Goal: Feedback & Contribution: Submit feedback/report problem

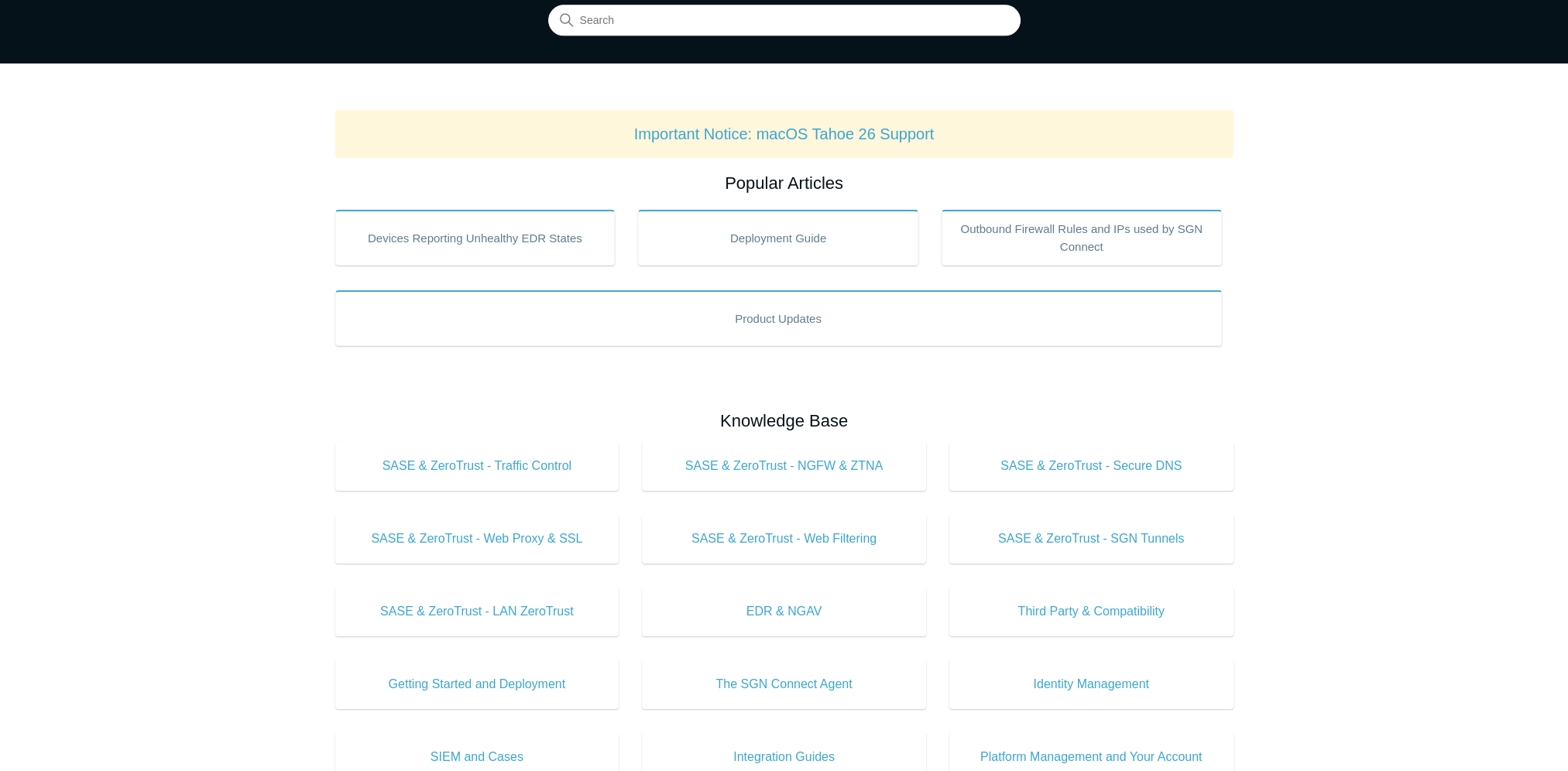
scroll to position [77, 0]
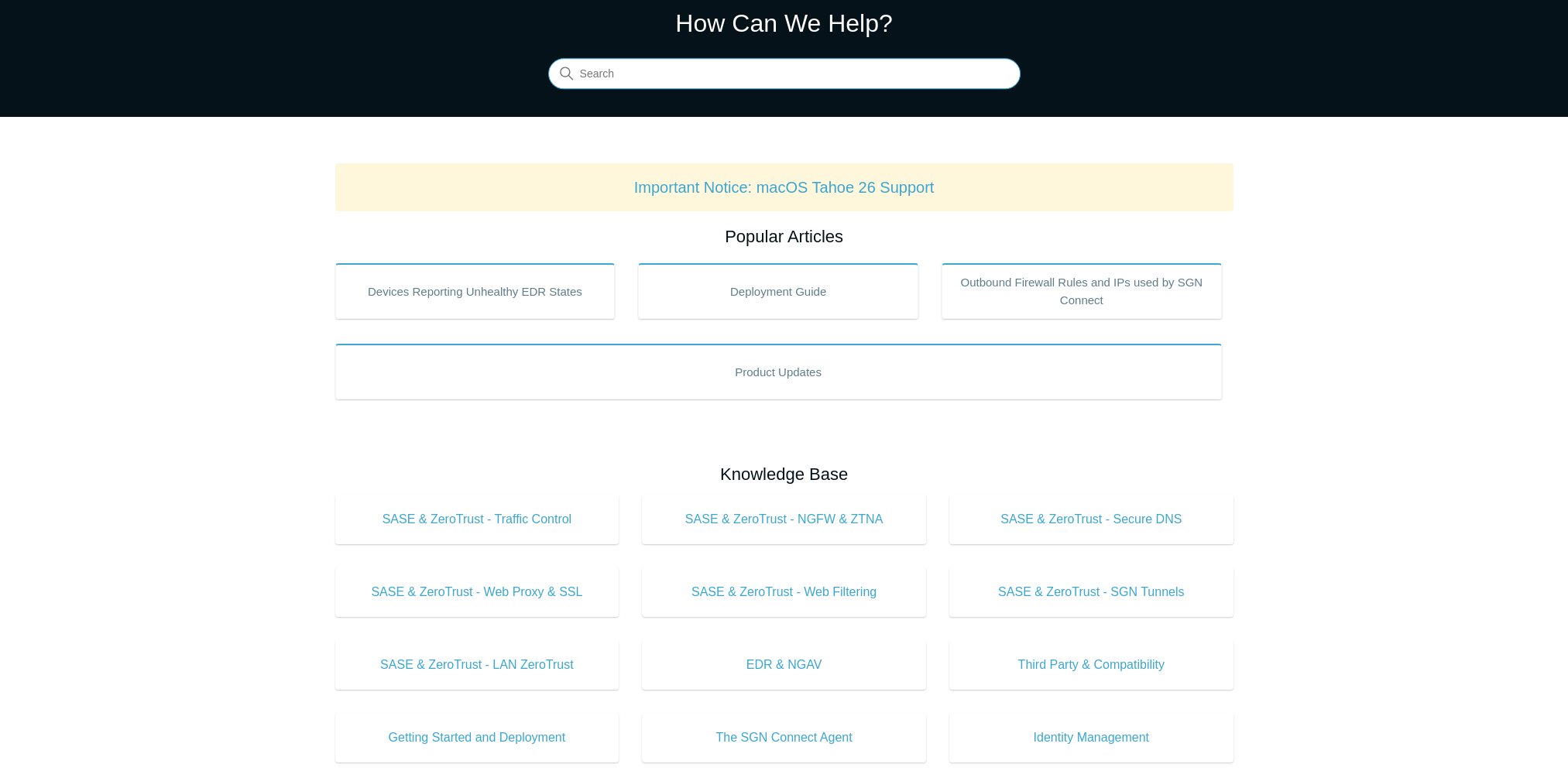
click at [668, 77] on input "Search" at bounding box center [784, 74] width 472 height 31
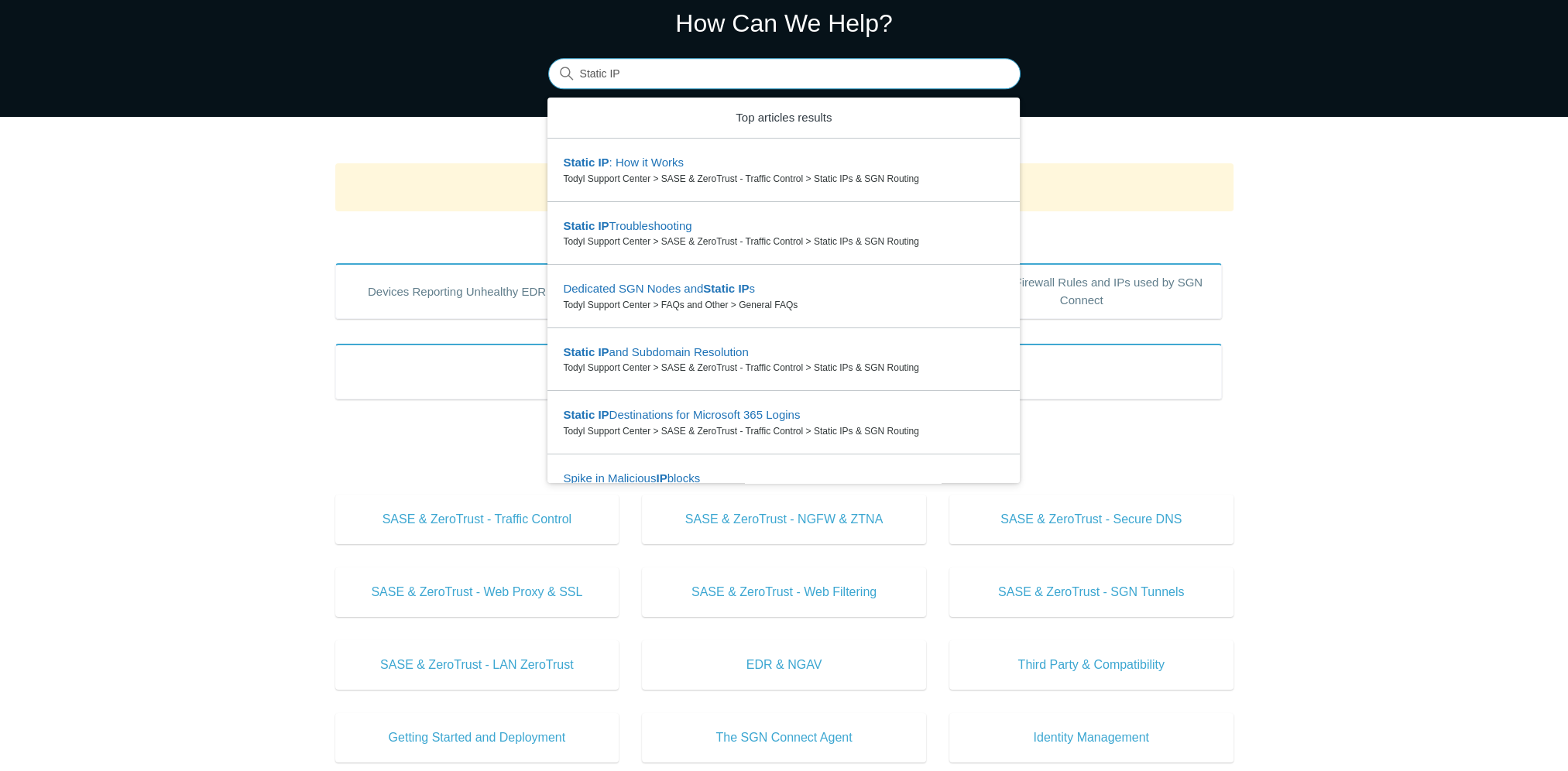
type input "Static IP"
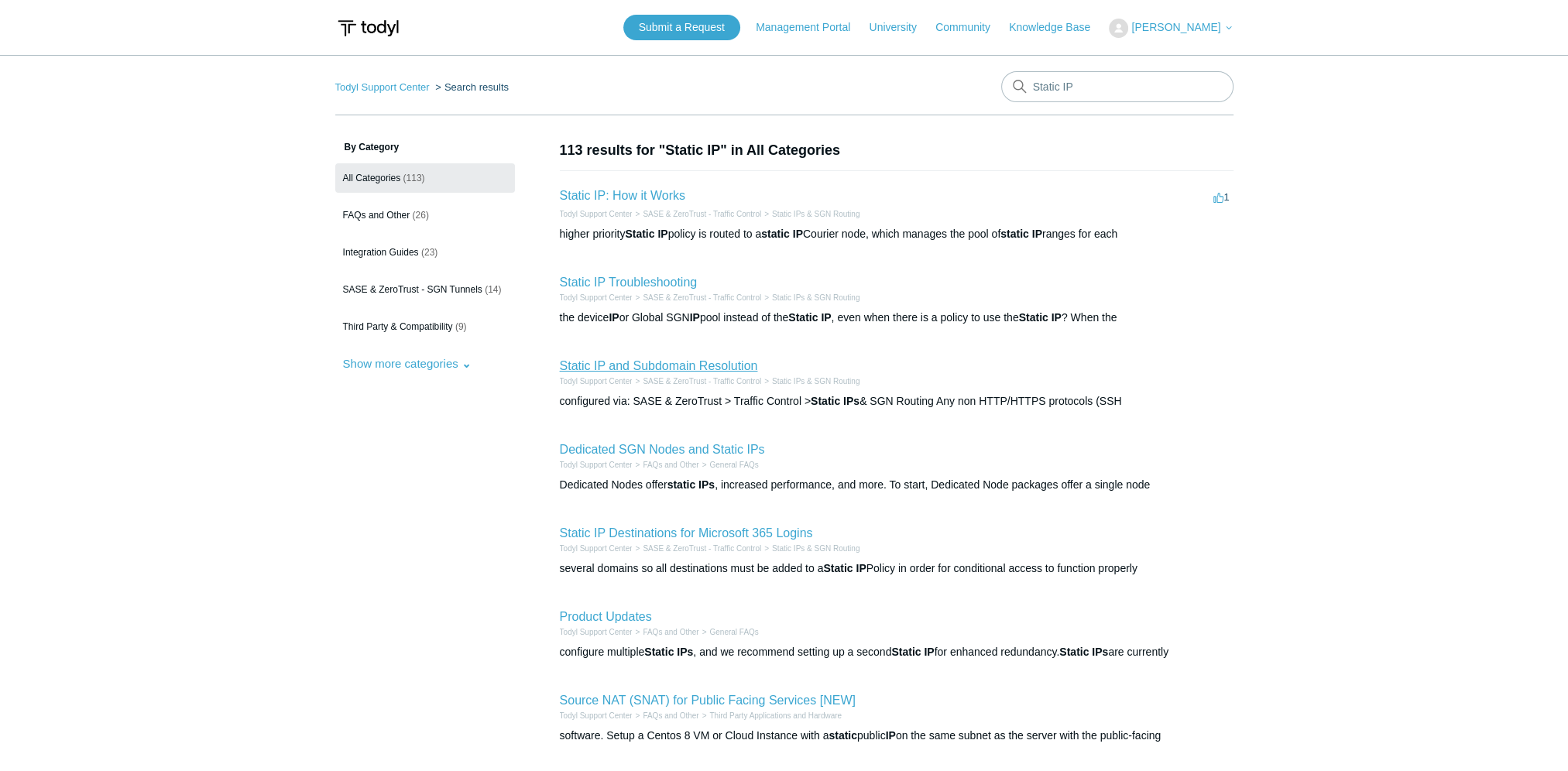
click at [642, 366] on link "Static IP and Subdomain Resolution" at bounding box center [658, 366] width 198 height 13
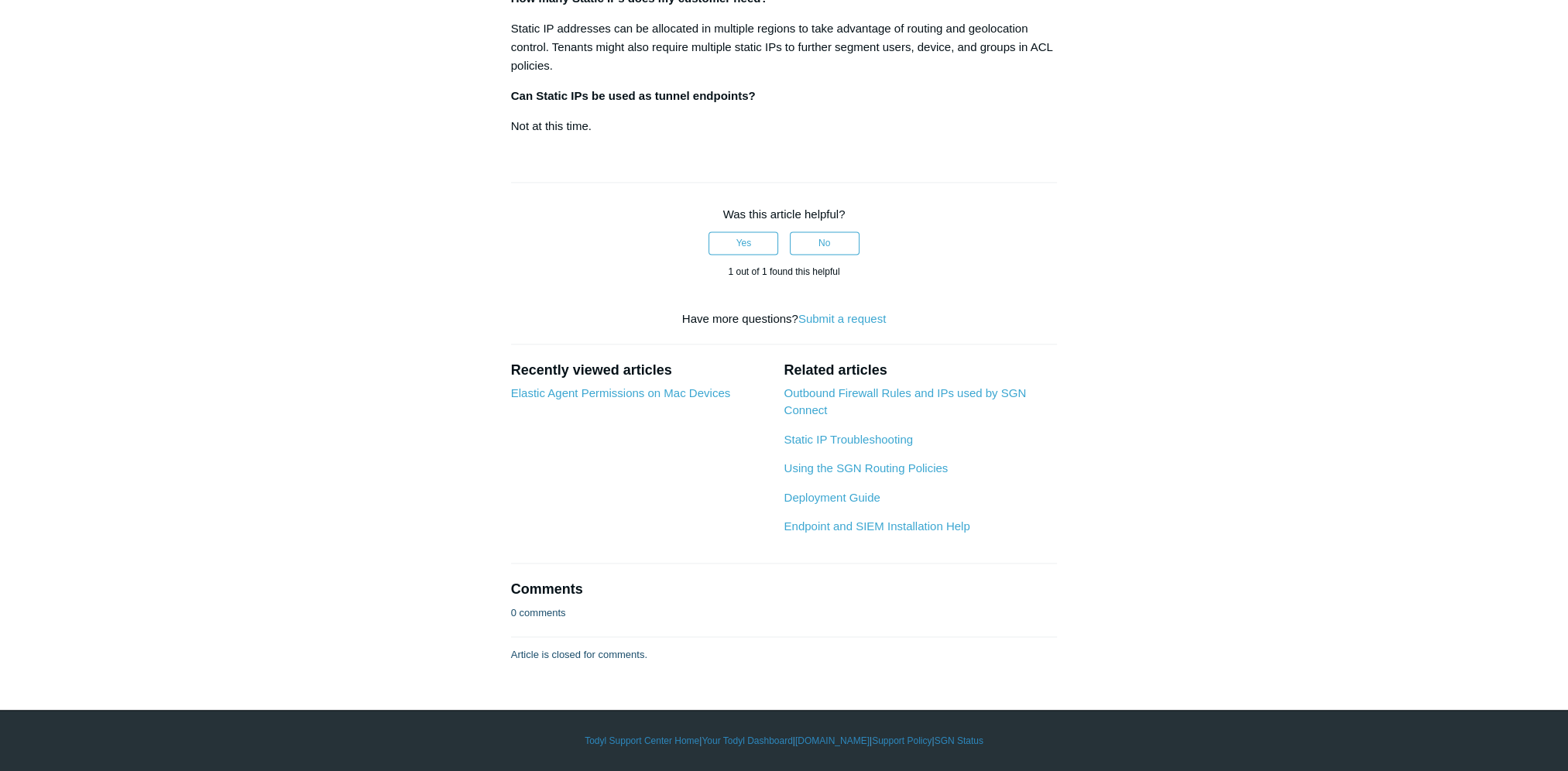
scroll to position [2943, 0]
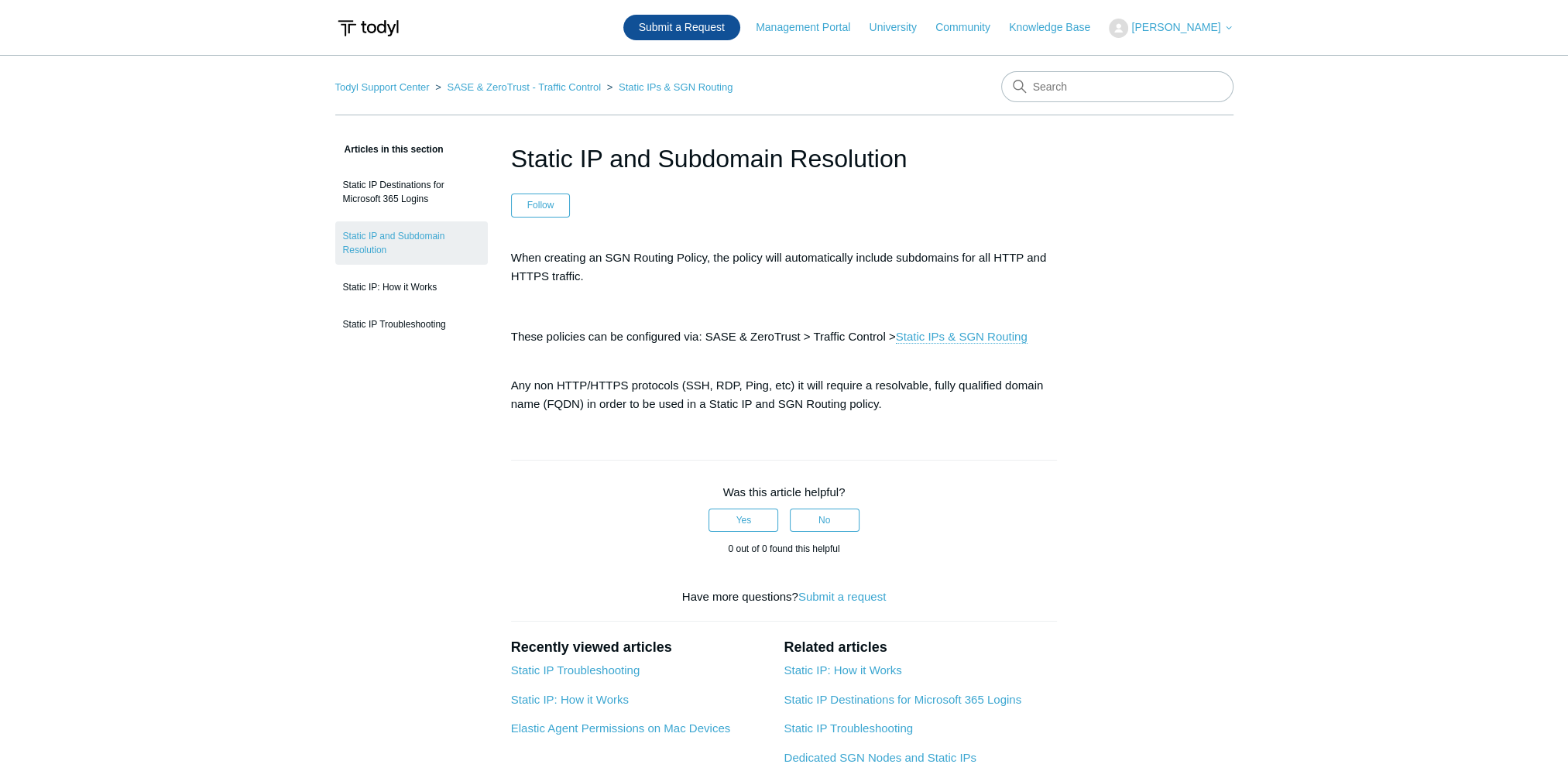
click at [715, 28] on link "Submit a Request" at bounding box center [682, 28] width 117 height 26
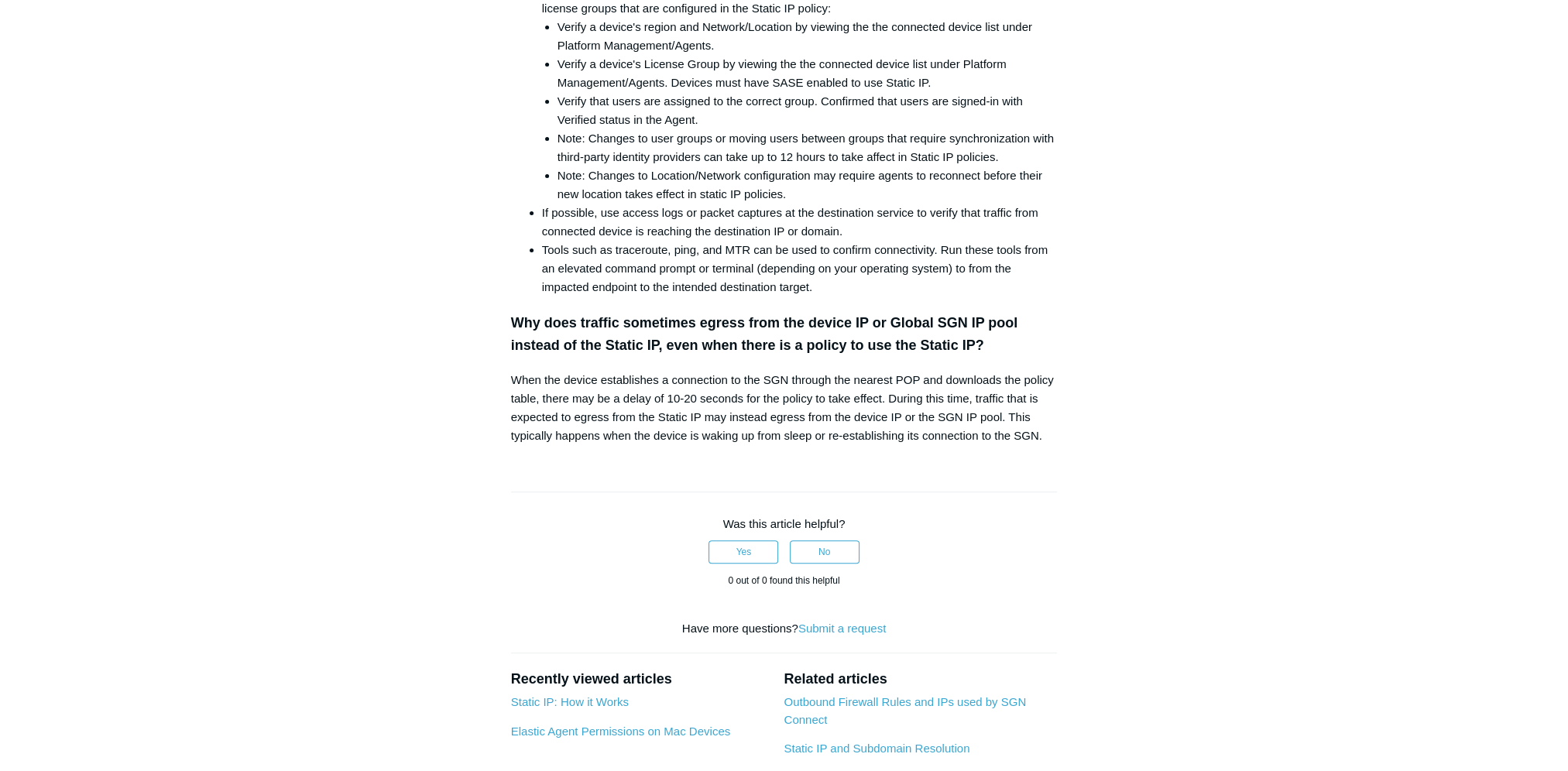
scroll to position [619, 0]
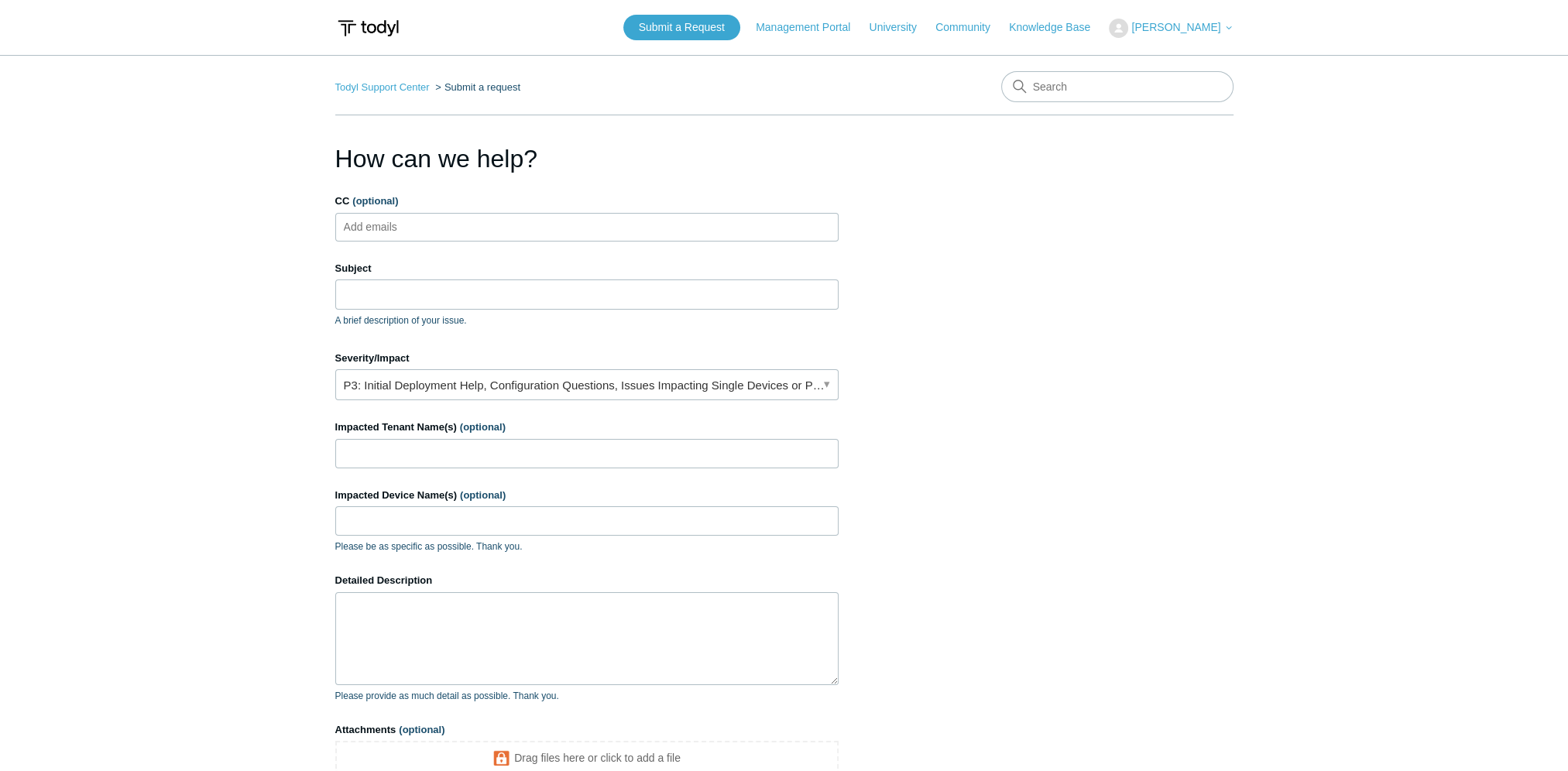
click at [573, 231] on ul "Add emails" at bounding box center [587, 227] width 503 height 28
click at [505, 292] on input "Subject" at bounding box center [587, 294] width 503 height 29
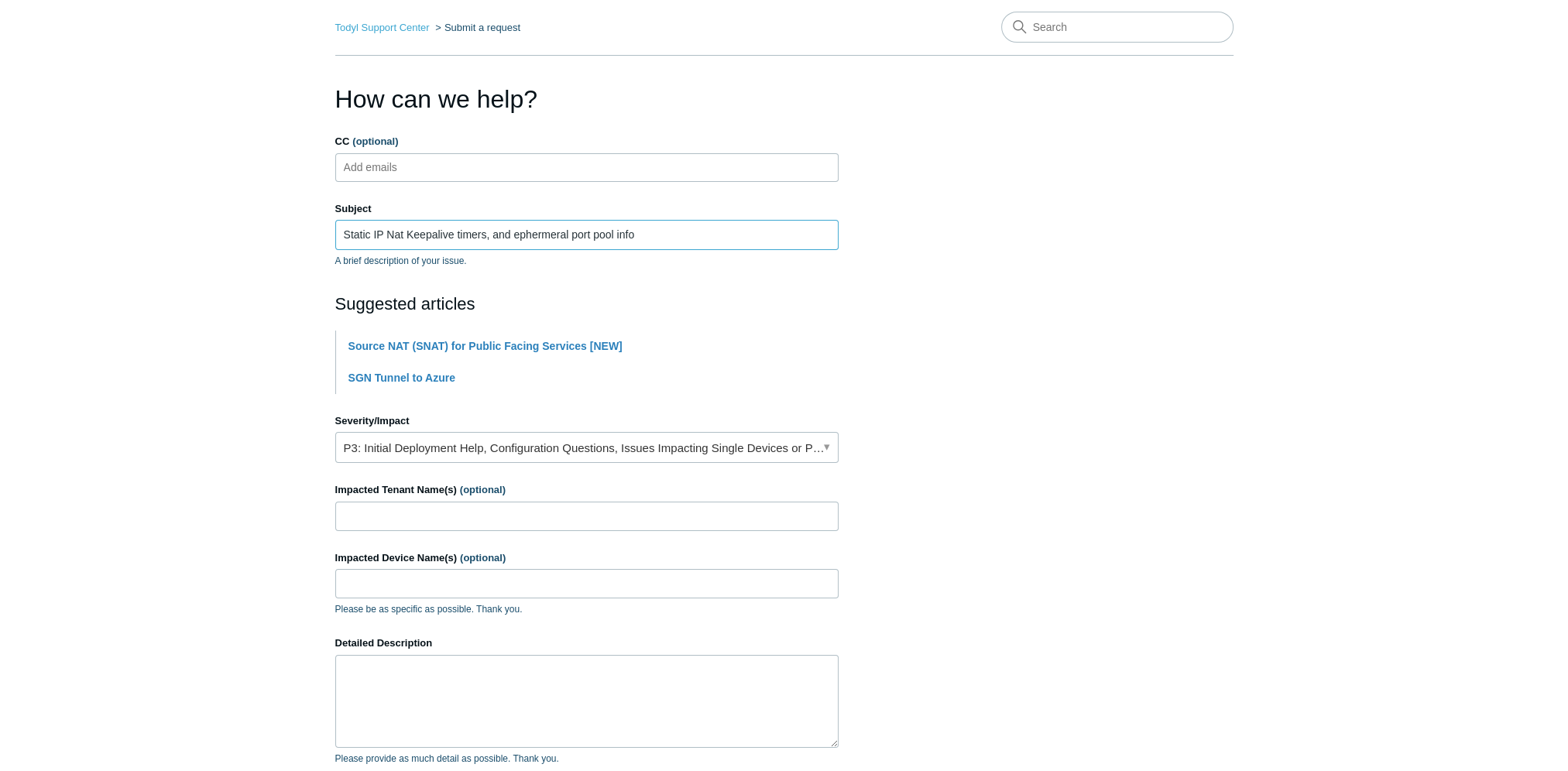
scroll to position [232, 0]
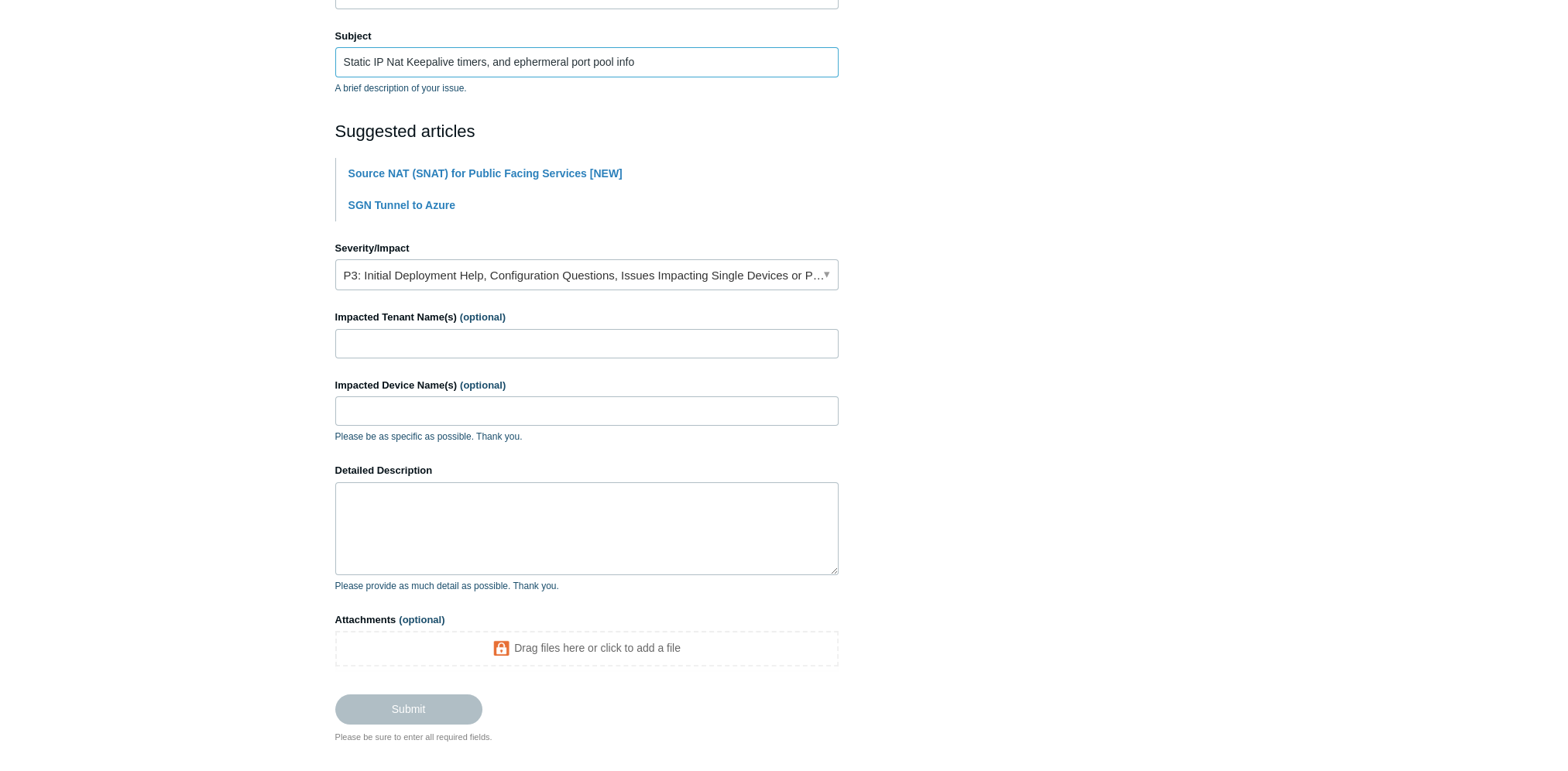
type input "Static IP Nat Keepalive timers, and ephermeral port pool info"
click at [456, 349] on input "Impacted Tenant Name(s) (optional)" at bounding box center [587, 343] width 503 height 29
click at [505, 413] on input "Impacted Device Name(s) (optional)" at bounding box center [587, 411] width 503 height 29
click at [425, 523] on textarea "Detailed Description" at bounding box center [587, 529] width 503 height 93
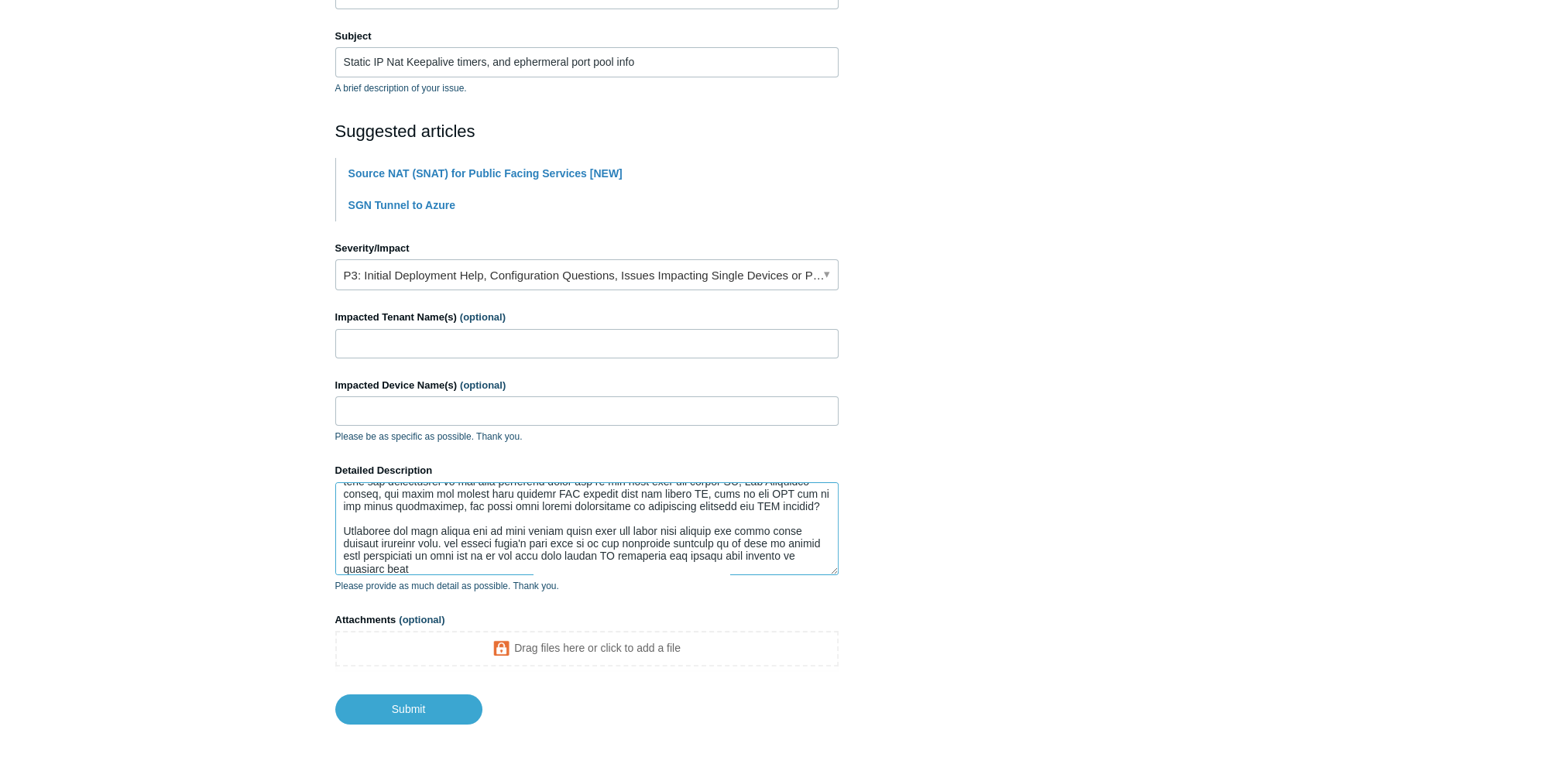
scroll to position [153, 0]
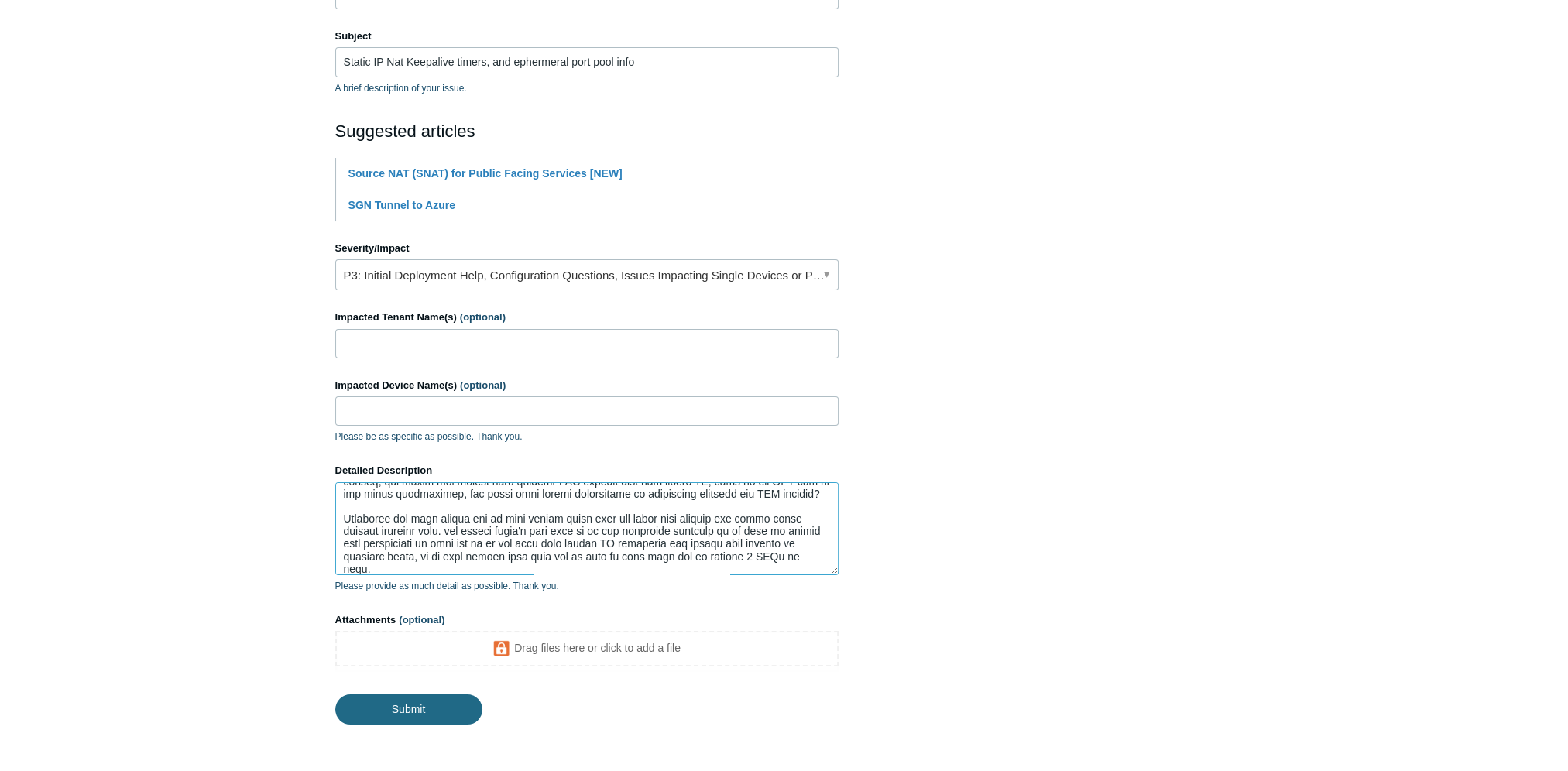
type textarea "Good Afternoon, So we work with a company called Telcor that hosts a App that i…"
click at [407, 707] on input "Submit" at bounding box center [409, 710] width 147 height 31
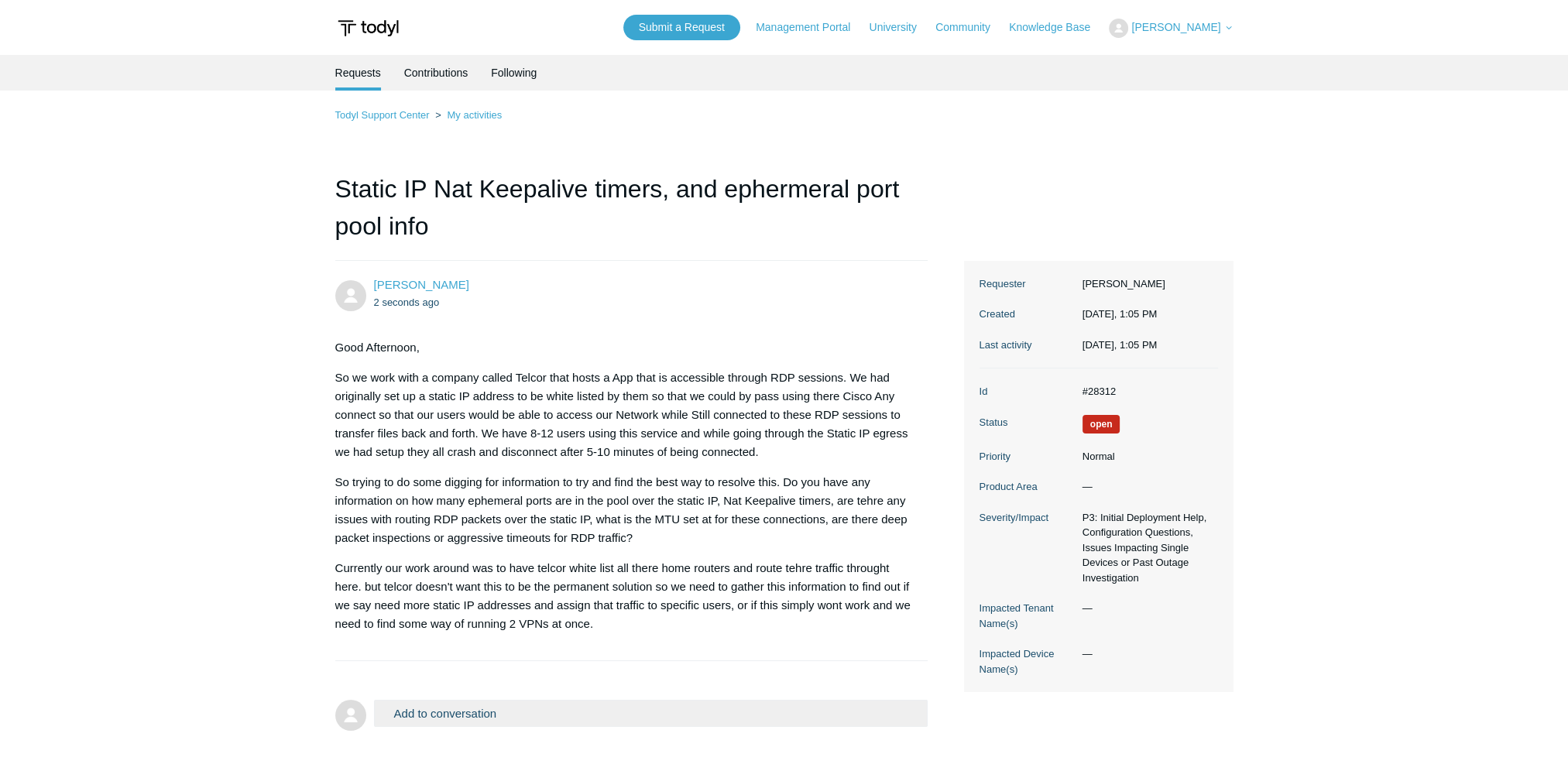
click at [1532, 322] on main "Requests Contributions Following Todyl Support Center My activities Static IP N…" at bounding box center [784, 402] width 1568 height 694
